Goal: Information Seeking & Learning: Understand process/instructions

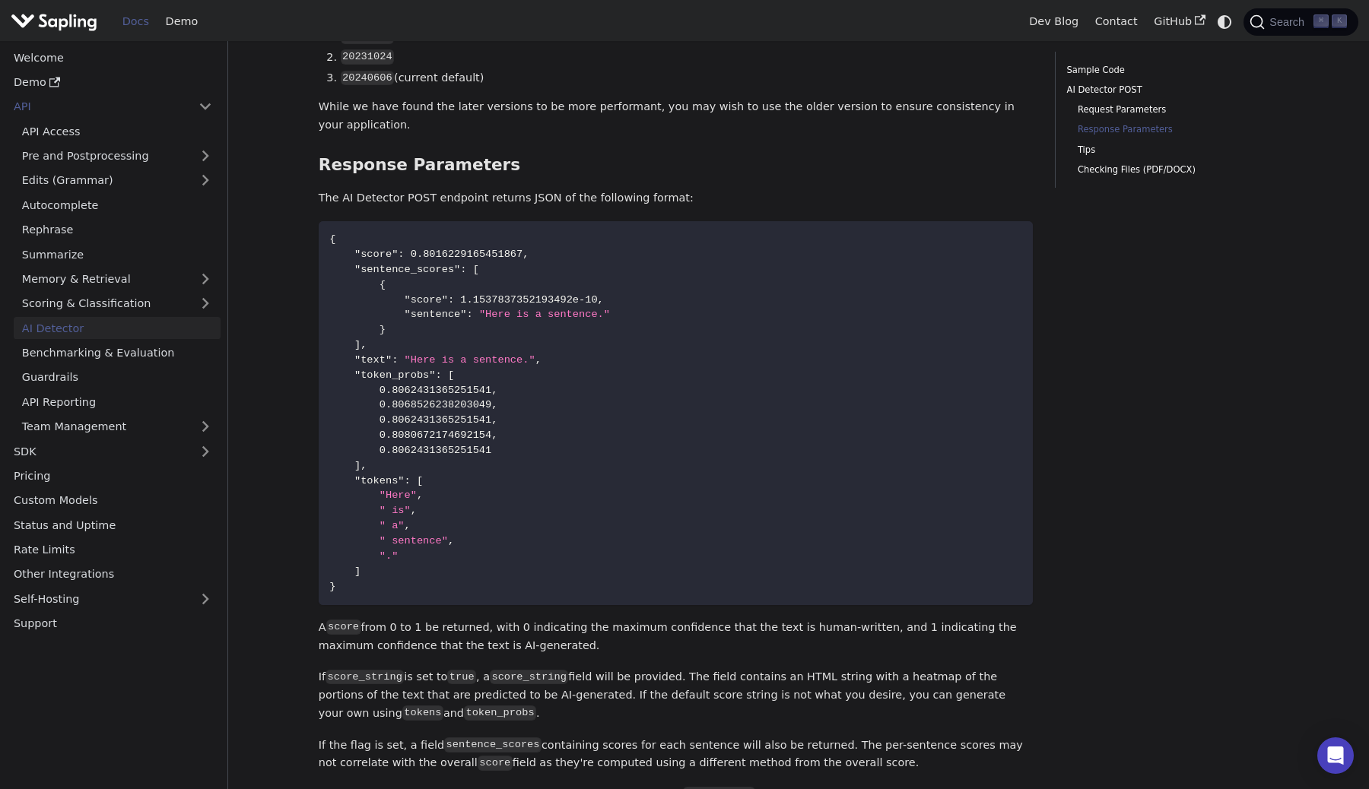
scroll to position [1213, 0]
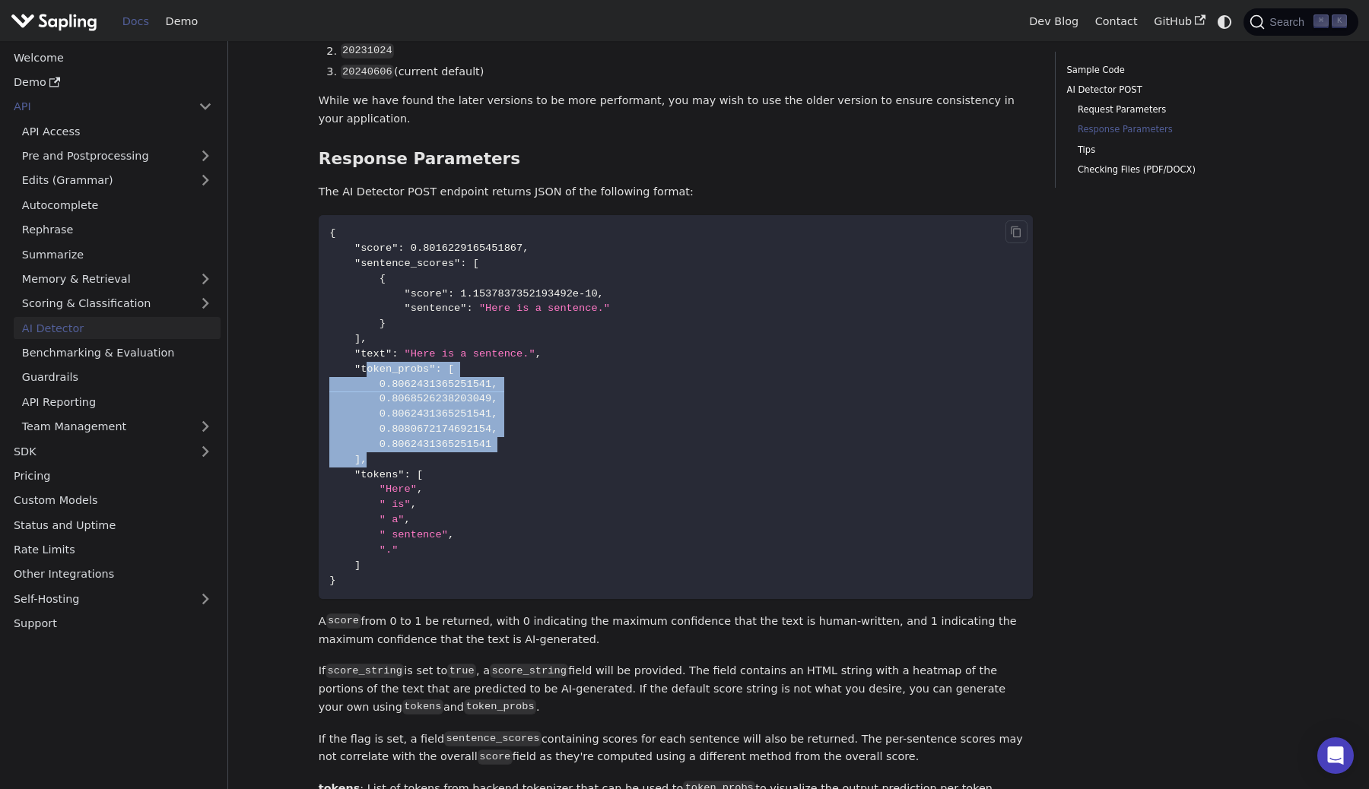
drag, startPoint x: 367, startPoint y: 336, endPoint x: 480, endPoint y: 429, distance: 145.9
click at [480, 429] on code "{ "score" : 0.8016229165451867 , "sentence_scores" : [ { "score" : 1.1537837352…" at bounding box center [676, 407] width 715 height 384
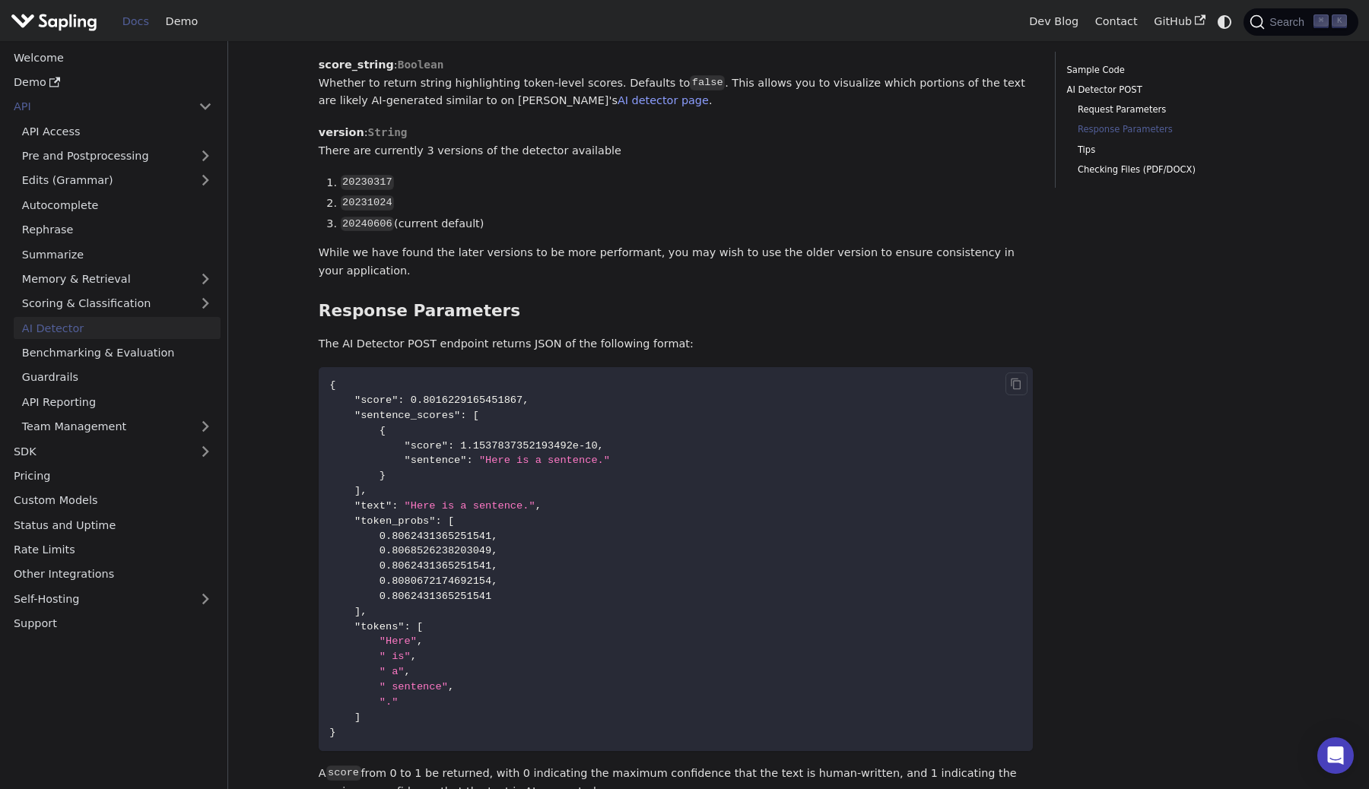
scroll to position [1064, 0]
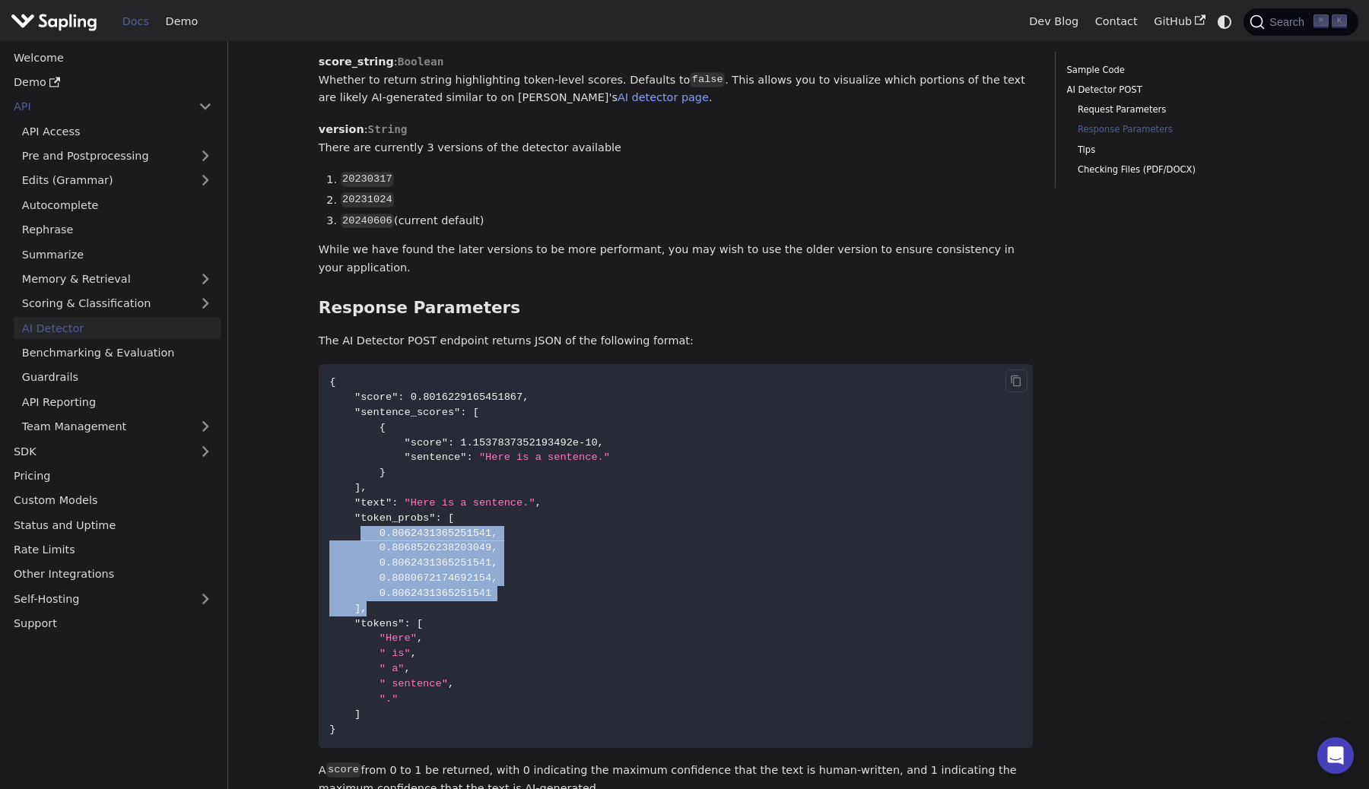
drag, startPoint x: 368, startPoint y: 506, endPoint x: 497, endPoint y: 587, distance: 152.8
click at [502, 587] on code "{ "score" : 0.8016229165451867 , "sentence_scores" : [ { "score" : 1.1537837352…" at bounding box center [676, 556] width 715 height 384
click at [497, 587] on code "{ "score" : 0.8016229165451867 , "sentence_scores" : [ { "score" : 1.1537837352…" at bounding box center [676, 556] width 715 height 384
